Goal: Task Accomplishment & Management: Use online tool/utility

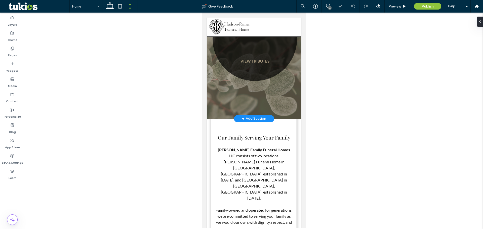
scroll to position [25, 0]
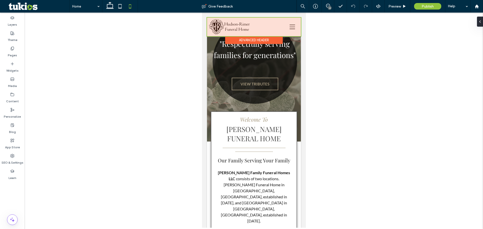
click at [286, 27] on div at bounding box center [254, 27] width 94 height 19
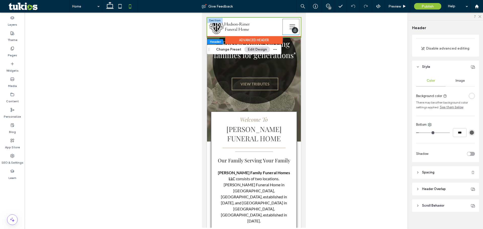
scroll to position [44, 0]
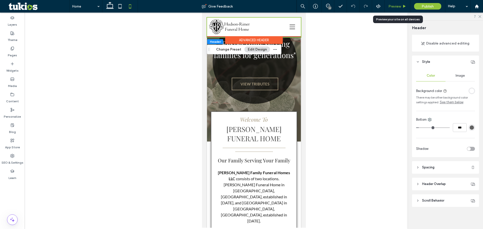
click at [395, 5] on span "Preview" at bounding box center [395, 6] width 13 height 4
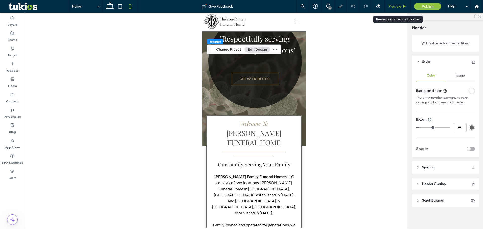
scroll to position [20, 0]
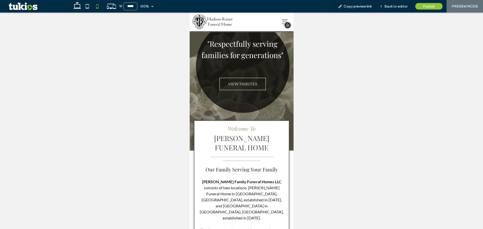
click at [282, 22] on icon at bounding box center [285, 22] width 6 height 6
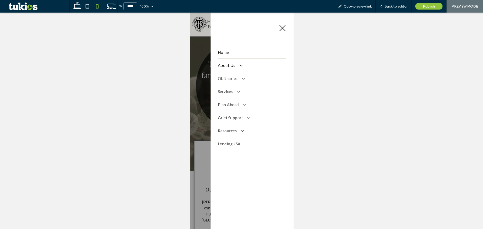
click at [223, 66] on span "About Us" at bounding box center [230, 65] width 24 height 5
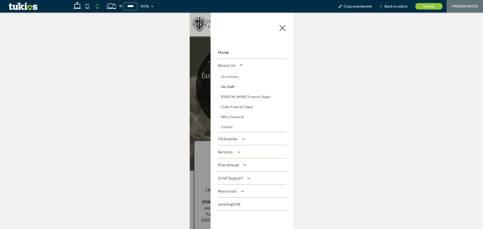
click at [228, 84] on link "Our Staff" at bounding box center [252, 87] width 68 height 10
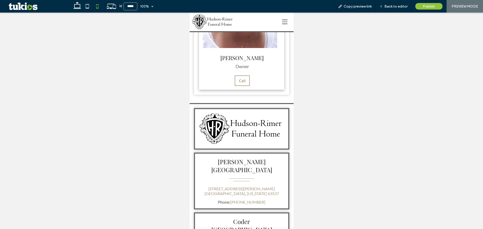
scroll to position [604, 0]
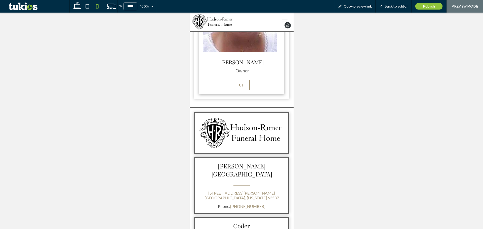
click at [207, 22] on img at bounding box center [213, 22] width 42 height 16
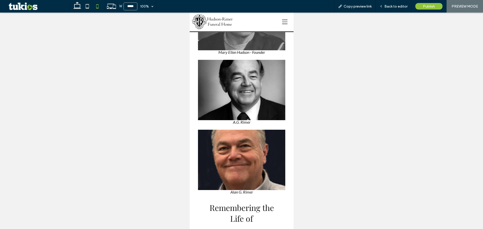
scroll to position [478, 0]
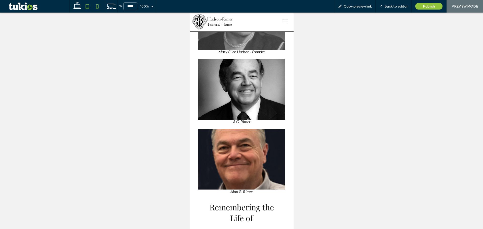
click at [87, 5] on icon at bounding box center [87, 6] width 10 height 10
type input "*****"
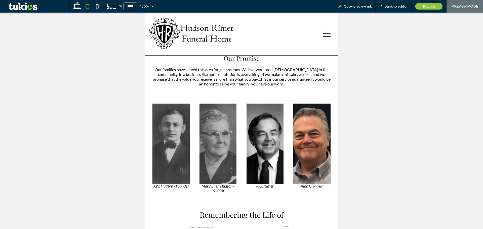
scroll to position [378, 0]
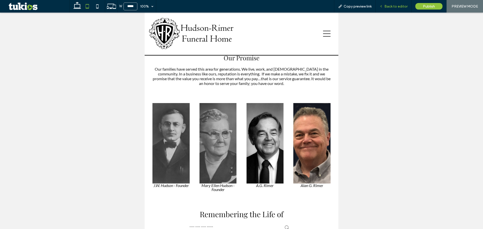
click at [392, 6] on span "Back to editor" at bounding box center [396, 6] width 23 height 4
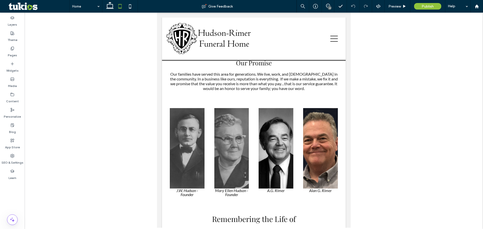
scroll to position [383, 0]
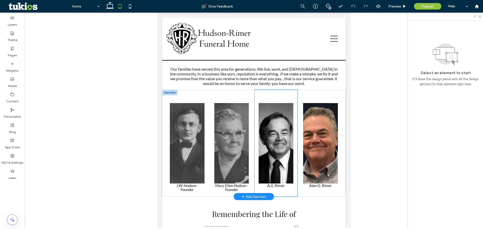
click at [294, 99] on div at bounding box center [276, 143] width 43 height 107
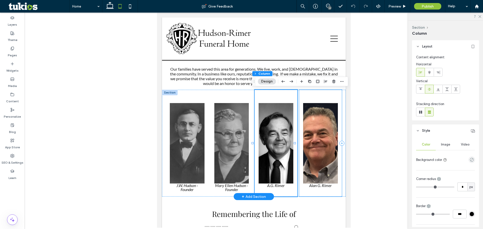
click at [299, 95] on div at bounding box center [320, 143] width 43 height 107
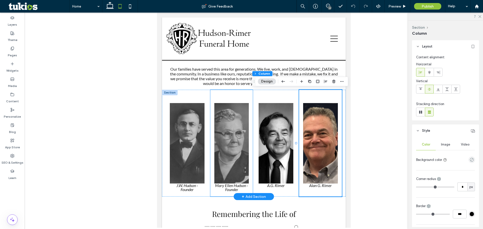
click at [246, 91] on div at bounding box center [231, 143] width 43 height 107
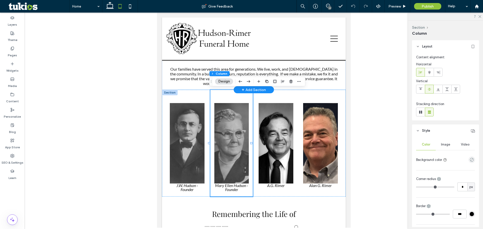
click at [255, 89] on div "+ Add Section" at bounding box center [254, 90] width 24 height 6
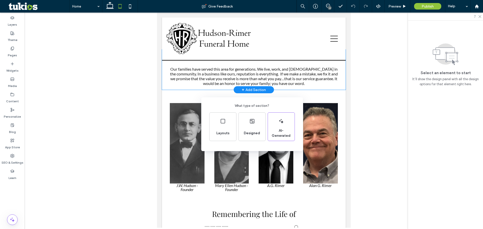
click at [193, 91] on div "What type of section? Layouts Designed AI-Generated" at bounding box center [241, 127] width 483 height 254
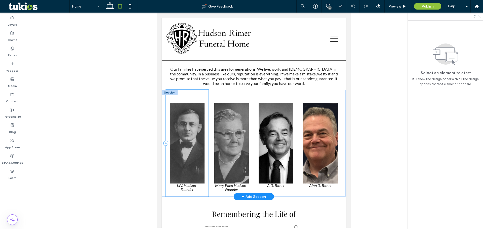
click at [202, 92] on div at bounding box center [187, 143] width 43 height 107
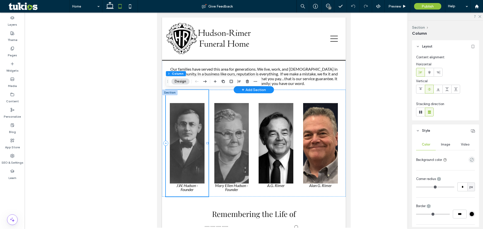
click at [207, 90] on div at bounding box center [187, 90] width 42 height 0
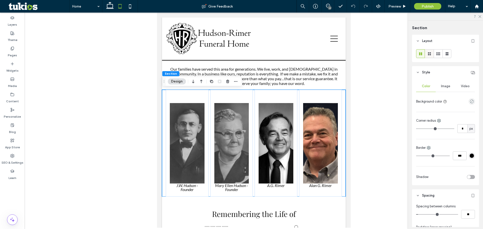
click at [432, 55] on icon at bounding box center [429, 53] width 5 height 5
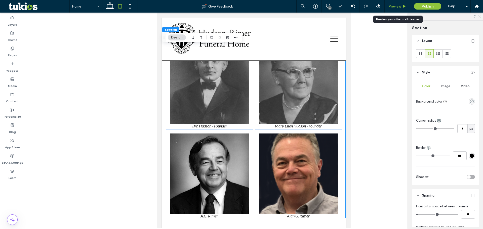
click at [395, 6] on span "Preview" at bounding box center [395, 6] width 13 height 4
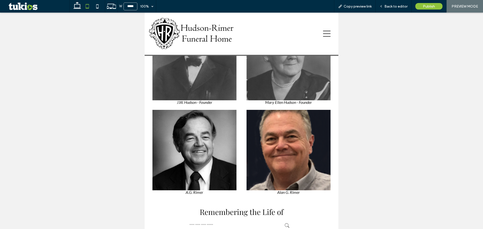
scroll to position [453, 0]
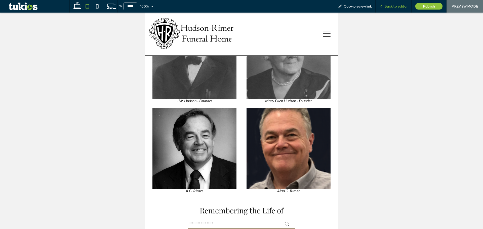
click at [388, 3] on div "Back to editor" at bounding box center [394, 6] width 36 height 13
click at [403, 6] on span "Back to editor" at bounding box center [396, 6] width 23 height 4
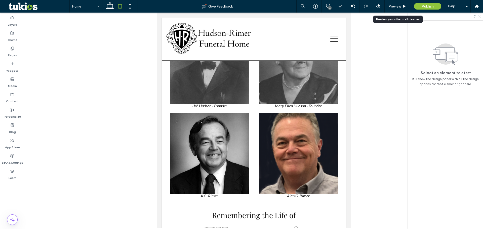
scroll to position [458, 0]
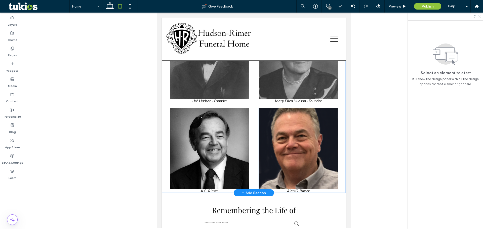
click at [294, 140] on img at bounding box center [298, 148] width 79 height 81
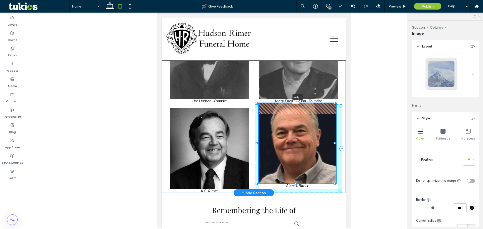
drag, startPoint x: 293, startPoint y: 108, endPoint x: 295, endPoint y: 97, distance: 10.8
click at [295, 97] on div "-42px" at bounding box center [254, 103] width 184 height 179
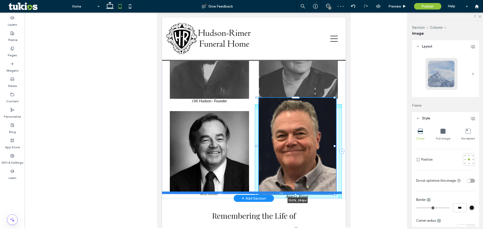
drag, startPoint x: 296, startPoint y: 184, endPoint x: 298, endPoint y: 192, distance: 8.2
click at [298, 192] on div "100% , 384px Section + Add Section" at bounding box center [254, 106] width 184 height 184
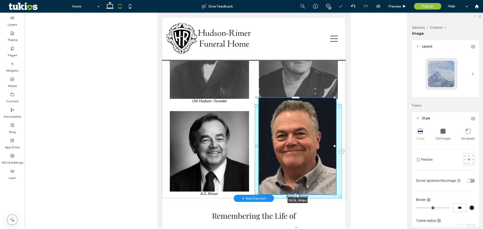
type input "***"
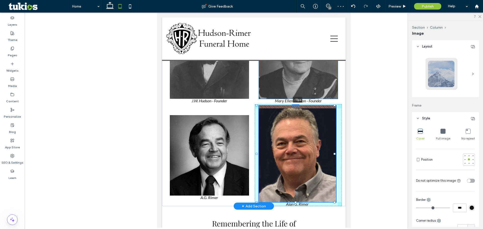
drag, startPoint x: 295, startPoint y: 98, endPoint x: 296, endPoint y: 106, distance: 7.9
click at [296, 106] on div at bounding box center [296, 105] width 8 height 2
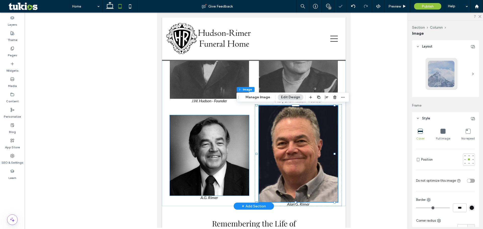
click at [220, 172] on img at bounding box center [209, 155] width 79 height 81
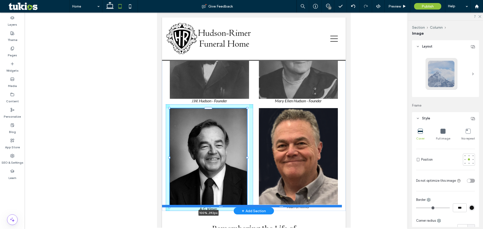
drag, startPoint x: 208, startPoint y: 197, endPoint x: 209, endPoint y: 206, distance: 9.1
click at [209, 206] on div "100% , 392px Section + Add Section" at bounding box center [254, 112] width 184 height 197
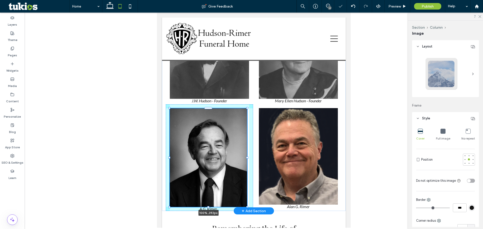
type input "***"
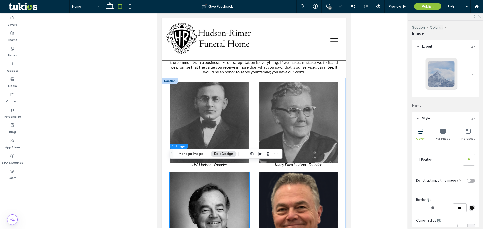
scroll to position [383, 0]
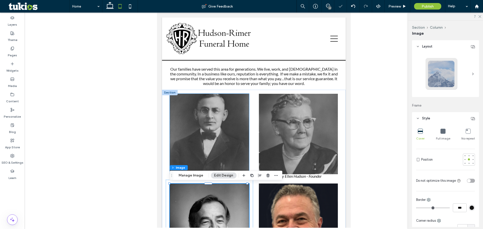
click at [214, 137] on img at bounding box center [209, 134] width 79 height 81
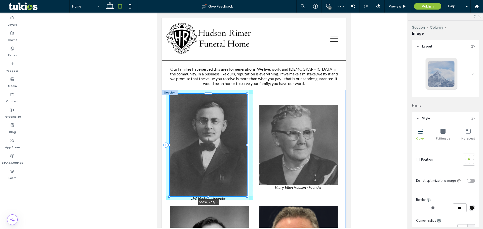
drag, startPoint x: 209, startPoint y: 175, endPoint x: 209, endPoint y: 186, distance: 11.1
click at [209, 186] on div "100% , 408px" at bounding box center [254, 199] width 184 height 219
type input "***"
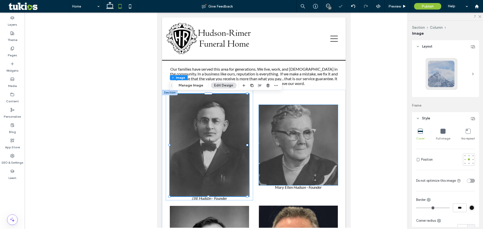
click at [312, 123] on img at bounding box center [298, 145] width 79 height 81
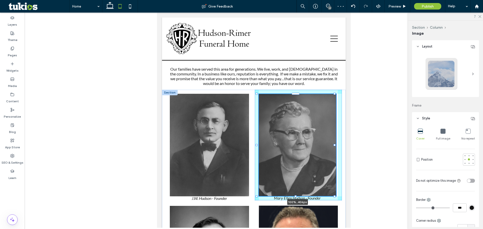
drag, startPoint x: 295, startPoint y: 186, endPoint x: 295, endPoint y: 197, distance: 10.8
click at [295, 197] on div at bounding box center [296, 197] width 2 height 2
type input "***"
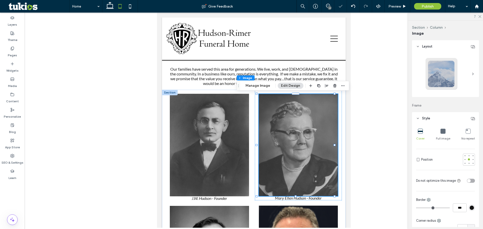
click at [374, 110] on div at bounding box center [254, 120] width 459 height 215
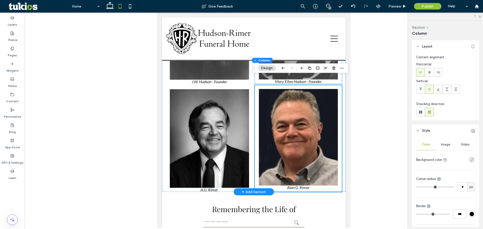
scroll to position [508, 0]
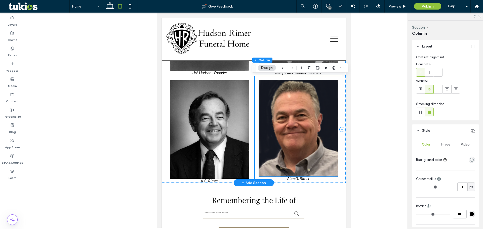
click at [312, 162] on img at bounding box center [298, 128] width 79 height 97
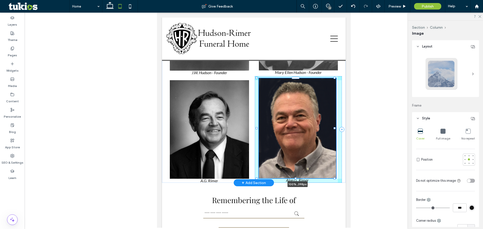
click at [296, 179] on div at bounding box center [296, 179] width 2 height 2
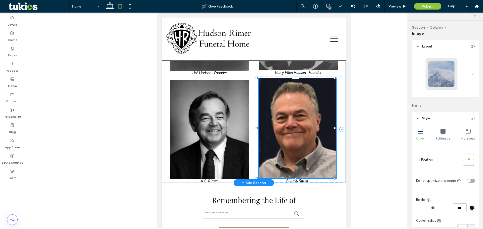
type input "***"
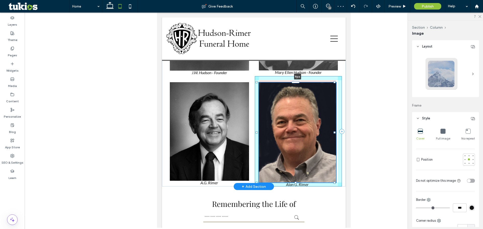
drag, startPoint x: 298, startPoint y: 78, endPoint x: 298, endPoint y: 83, distance: 5.0
click at [298, 83] on div at bounding box center [296, 82] width 8 height 2
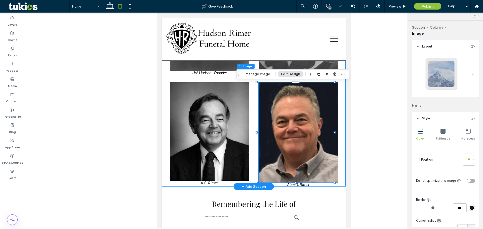
click at [340, 105] on div "9px" at bounding box center [254, 75] width 184 height 223
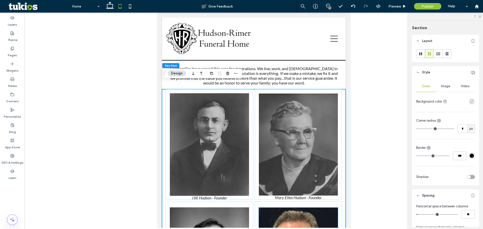
scroll to position [383, 0]
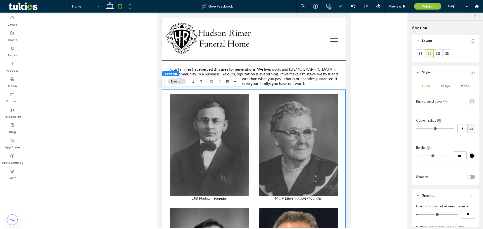
click at [131, 8] on use at bounding box center [130, 6] width 2 height 4
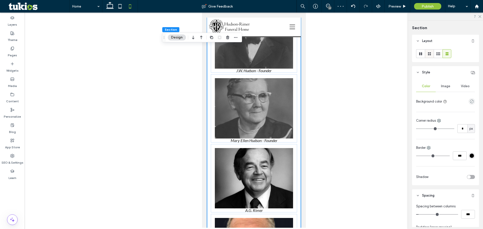
click at [432, 54] on icon at bounding box center [429, 53] width 5 height 5
type input "***"
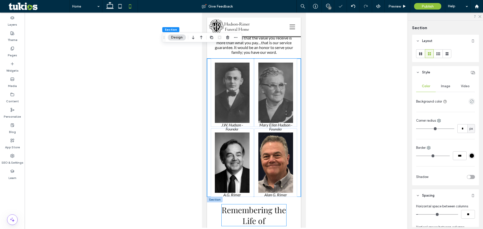
scroll to position [332, 0]
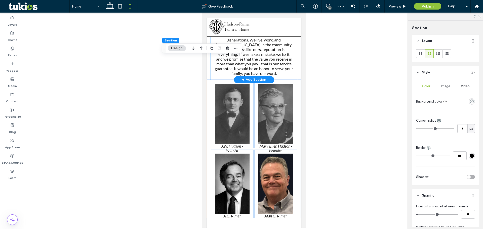
click at [281, 56] on div "Our Promise Our families have served this area for generations. We live, work, …" at bounding box center [254, 48] width 86 height 63
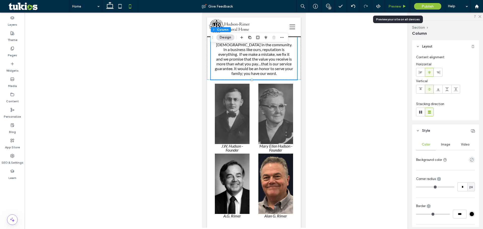
click at [397, 7] on span "Preview" at bounding box center [395, 6] width 13 height 4
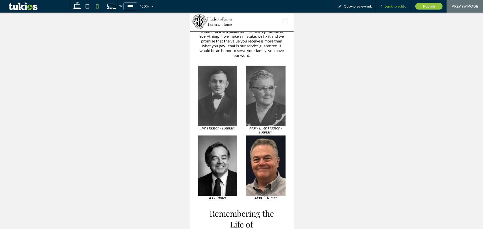
click at [396, 5] on span "Back to editor" at bounding box center [396, 6] width 23 height 4
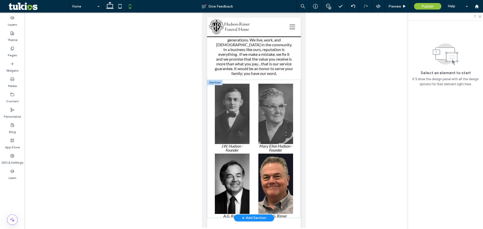
click at [220, 80] on div at bounding box center [215, 83] width 16 height 6
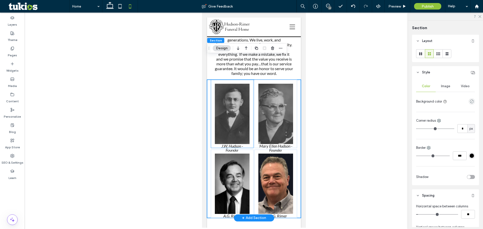
click at [233, 80] on div at bounding box center [232, 114] width 43 height 68
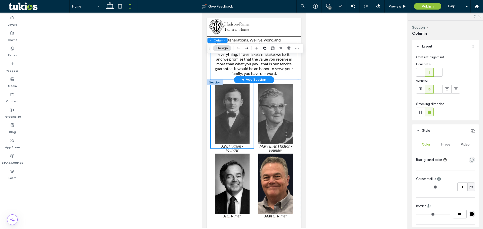
click at [292, 56] on div "Our Promise Our families have served this area for generations. We live, work, …" at bounding box center [254, 48] width 86 height 63
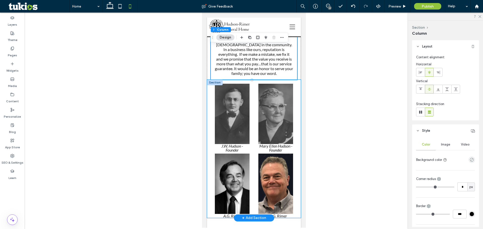
click at [294, 80] on div at bounding box center [254, 149] width 94 height 138
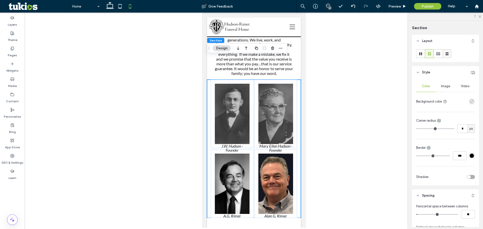
click at [448, 53] on use at bounding box center [447, 53] width 3 height 3
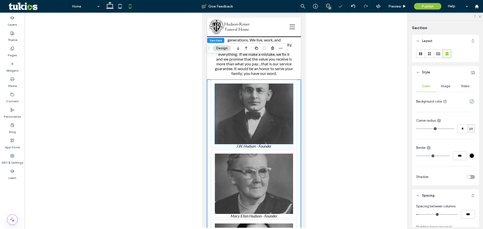
click at [251, 84] on img at bounding box center [254, 114] width 78 height 60
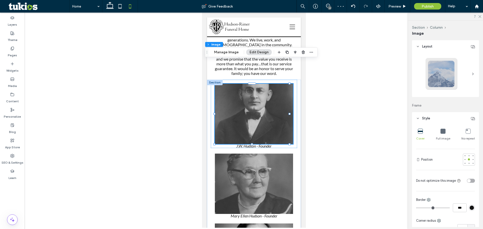
click at [253, 144] on span at bounding box center [254, 146] width 78 height 4
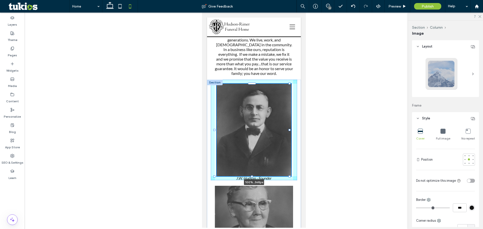
drag, startPoint x: 252, startPoint y: 122, endPoint x: 251, endPoint y: 138, distance: 16.2
type input "***"
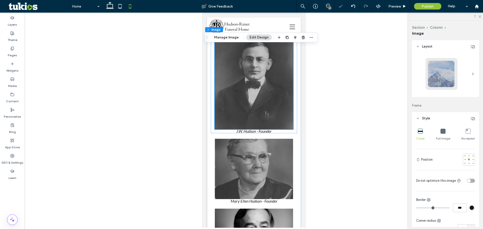
scroll to position [407, 0]
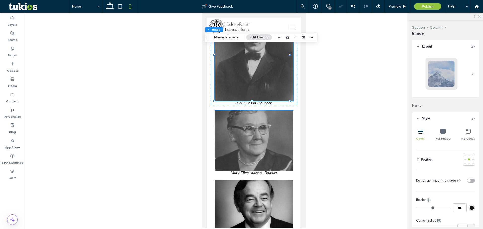
click at [259, 131] on img at bounding box center [254, 140] width 78 height 60
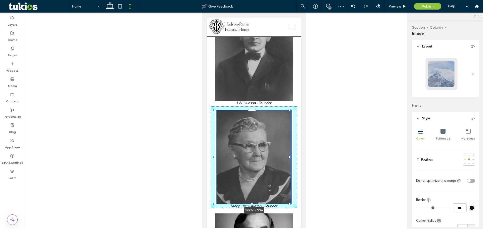
drag, startPoint x: 252, startPoint y: 148, endPoint x: 252, endPoint y: 165, distance: 16.6
click at [252, 165] on div "100% , 372px" at bounding box center [254, 176] width 94 height 344
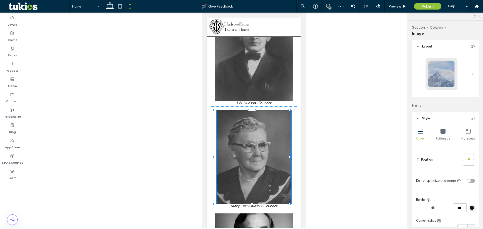
type input "***"
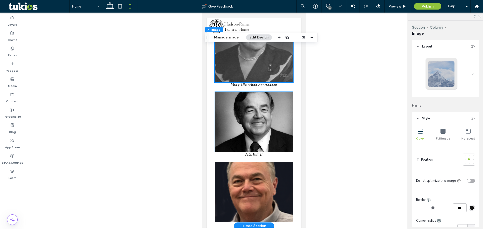
scroll to position [533, 0]
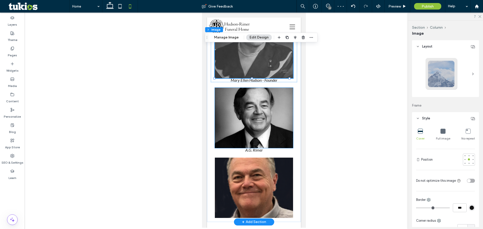
click at [254, 110] on img at bounding box center [254, 118] width 78 height 60
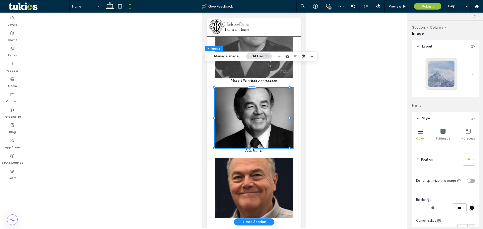
click at [253, 148] on span at bounding box center [254, 150] width 78 height 4
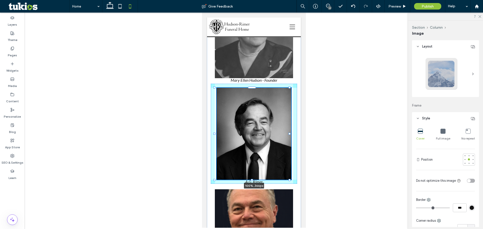
drag, startPoint x: 252, startPoint y: 126, endPoint x: 251, endPoint y: 142, distance: 15.9
click at [251, 142] on div "100% , 366px" at bounding box center [254, 65] width 94 height 375
type input "***"
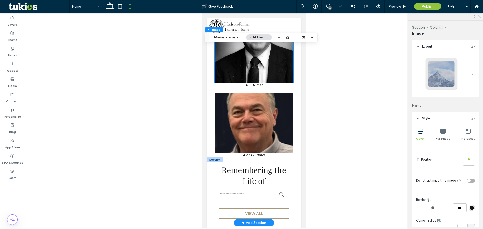
scroll to position [634, 0]
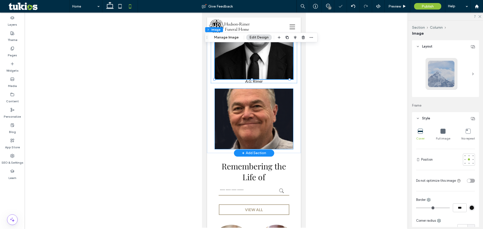
click at [254, 104] on img at bounding box center [254, 119] width 78 height 60
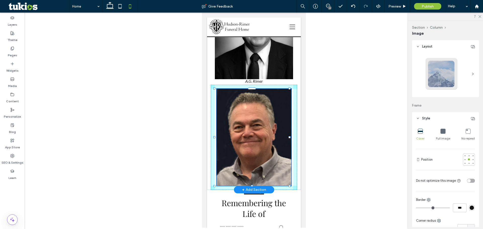
drag, startPoint x: 252, startPoint y: 125, endPoint x: 251, endPoint y: 144, distance: 18.4
type input "***"
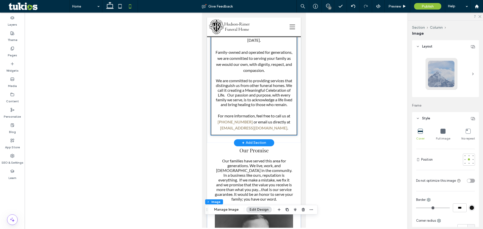
scroll to position [307, 0]
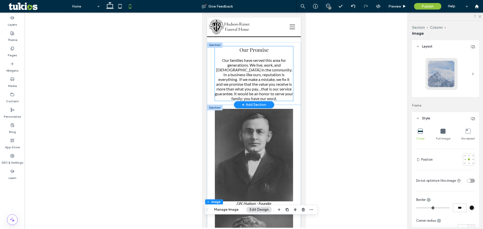
click at [258, 58] on span "Our families have served this area for generations. We live, work, and [DEMOGRA…" at bounding box center [254, 79] width 78 height 43
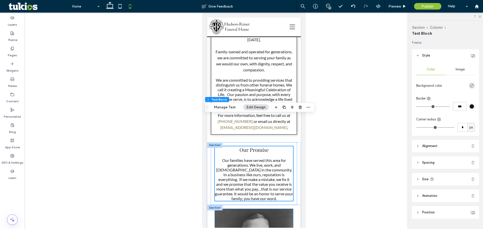
scroll to position [206, 0]
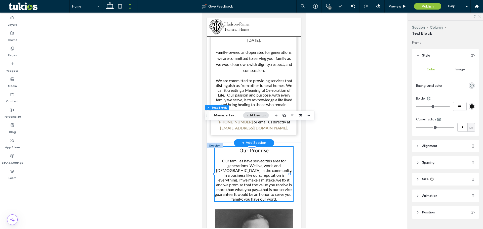
click at [235, 78] on span "We are committed to providing services that distinguish us from other funeral h…" at bounding box center [254, 92] width 77 height 29
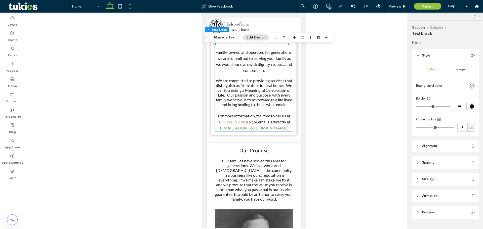
click at [110, 5] on icon at bounding box center [110, 6] width 10 height 10
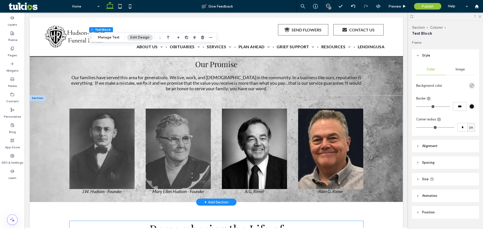
scroll to position [378, 0]
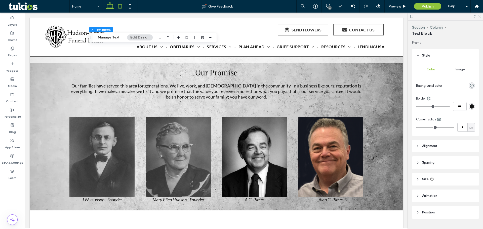
click at [119, 7] on icon at bounding box center [120, 6] width 10 height 10
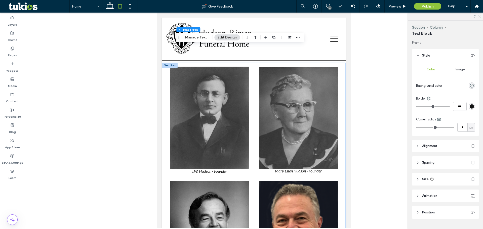
scroll to position [409, 0]
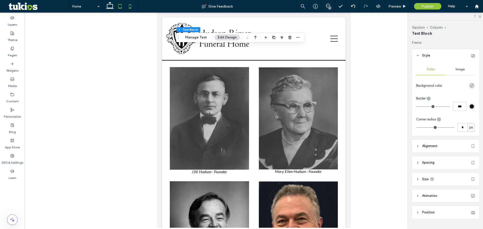
click at [129, 6] on icon at bounding box center [130, 6] width 10 height 10
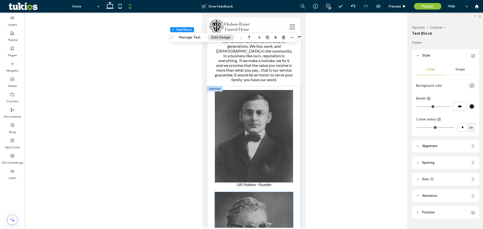
scroll to position [315, 0]
